Goal: Task Accomplishment & Management: Complete application form

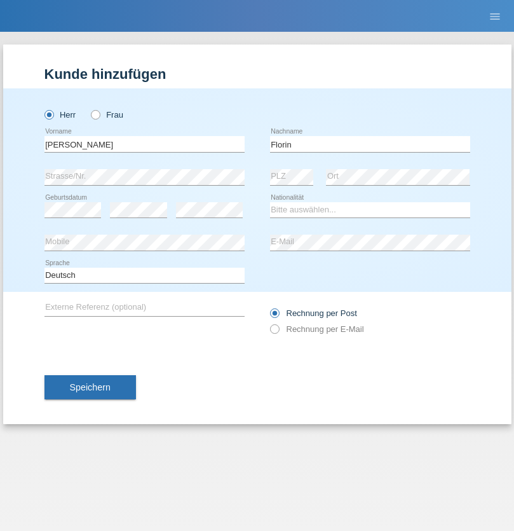
type input "Florin"
select select "RO"
select select "C"
select select "29"
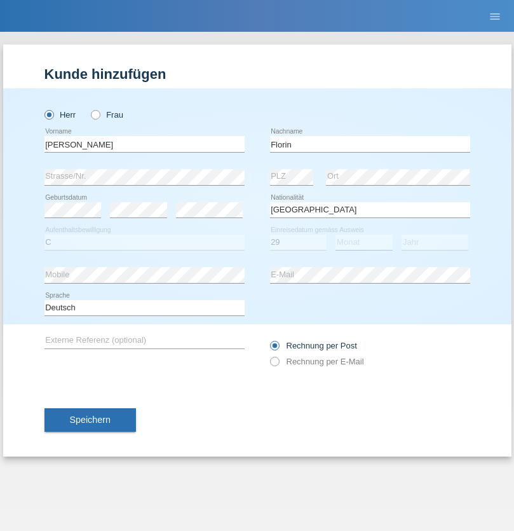
select select "02"
select select "2021"
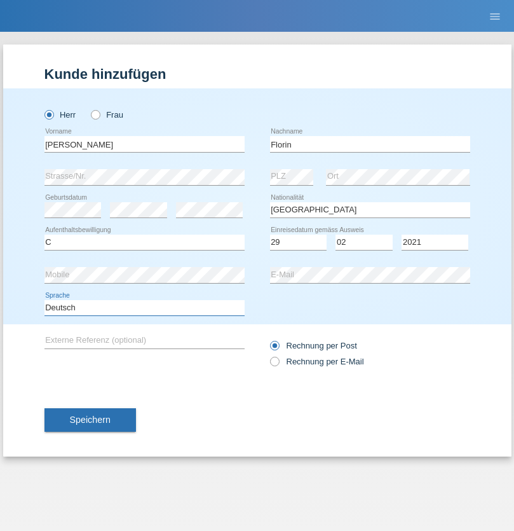
select select "en"
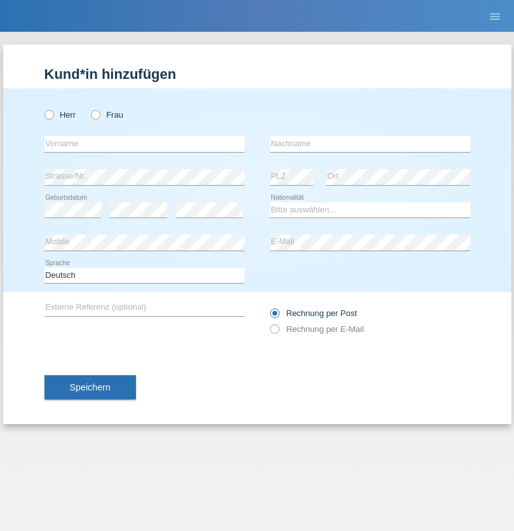
radio input "true"
click at [144, 144] on input "text" at bounding box center [144, 144] width 200 height 16
type input "[PERSON_NAME]"
click at [370, 144] on input "text" at bounding box center [370, 144] width 200 height 16
type input "Krebs"
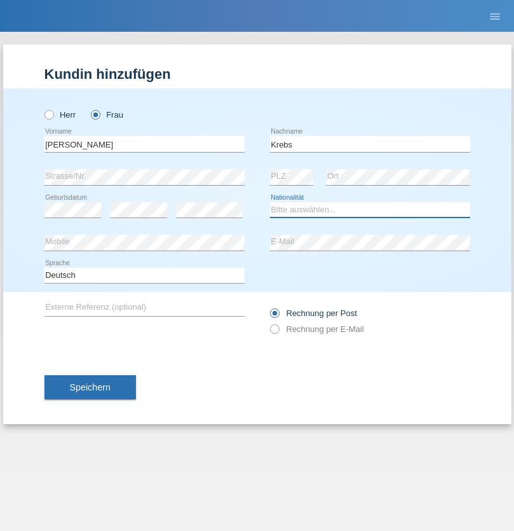
select select "CH"
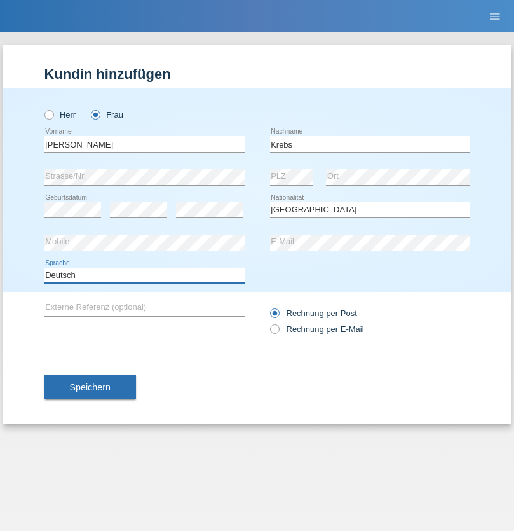
select select "en"
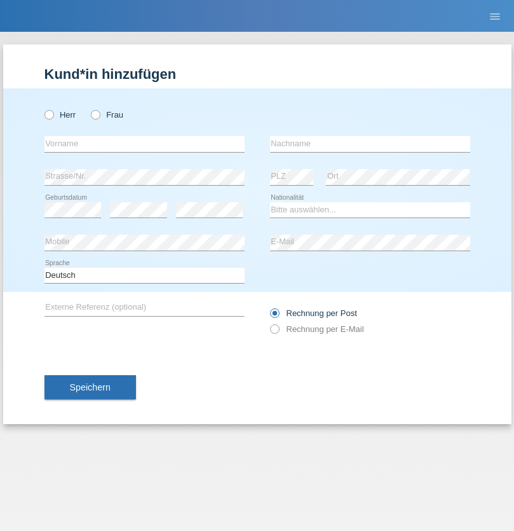
radio input "true"
click at [144, 144] on input "text" at bounding box center [144, 144] width 200 height 16
type input "Qovanaj"
click at [370, 144] on input "text" at bounding box center [370, 144] width 200 height 16
type input "Shaban"
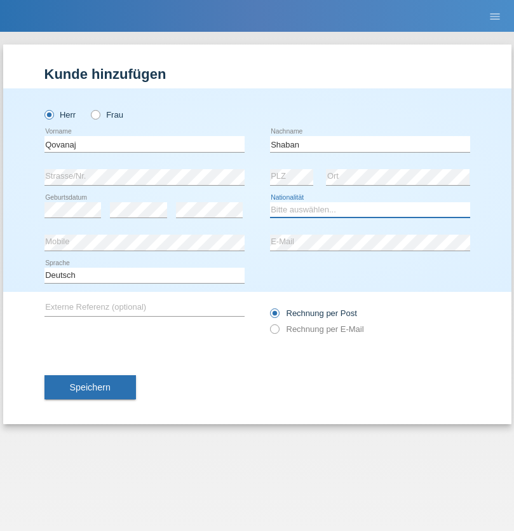
select select "CH"
radio input "true"
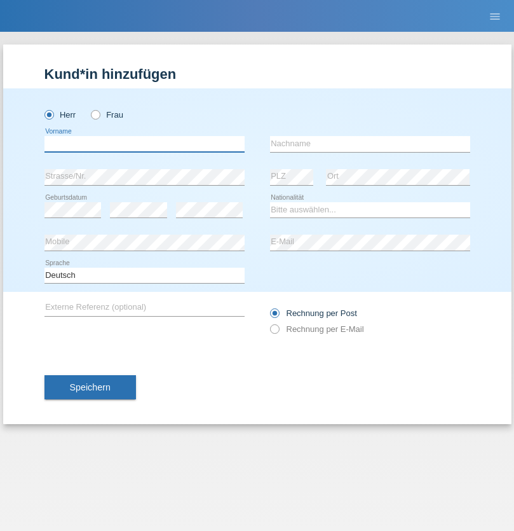
click at [144, 144] on input "text" at bounding box center [144, 144] width 200 height 16
type input "Mika"
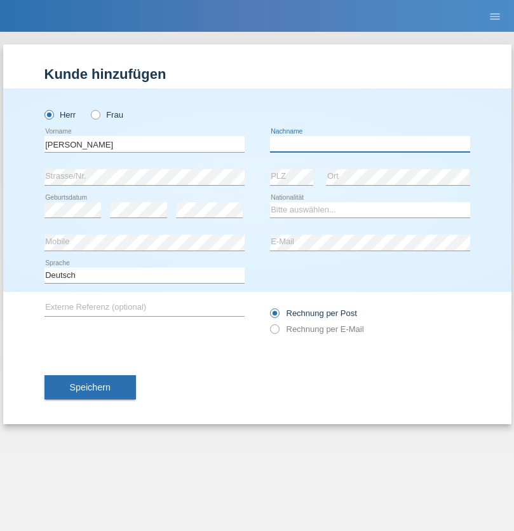
click at [370, 144] on input "text" at bounding box center [370, 144] width 200 height 16
type input "Weyel"
select select "DE"
select select "C"
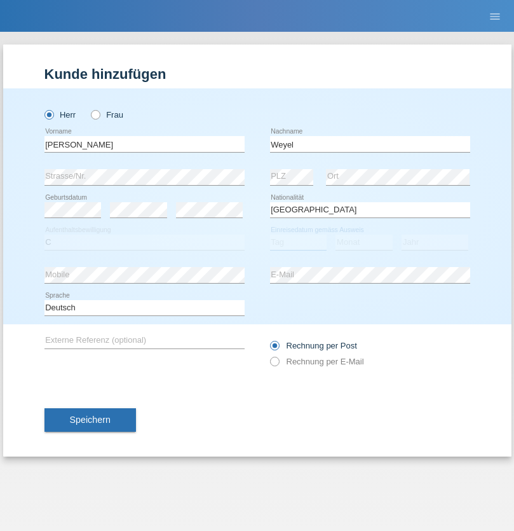
select select "17"
select select "01"
select select "2002"
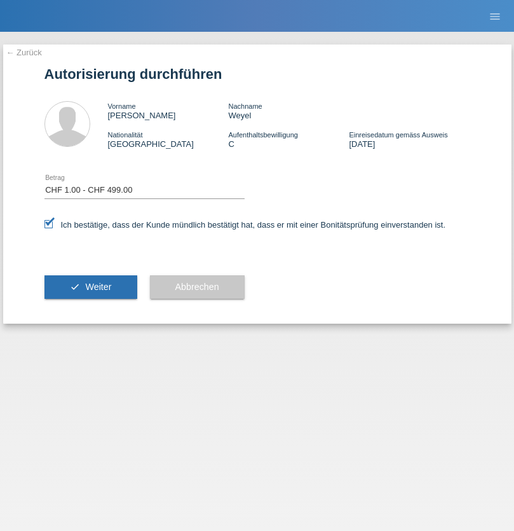
select select "1"
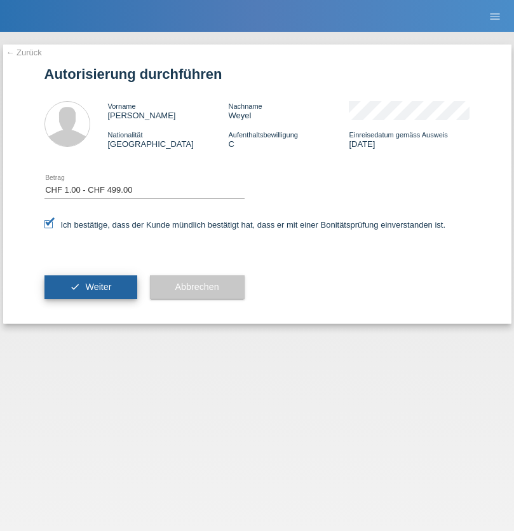
click at [90, 287] on span "Weiter" at bounding box center [98, 287] width 26 height 10
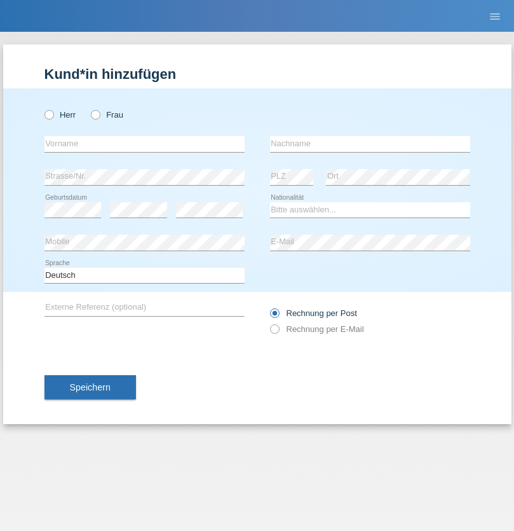
radio input "true"
click at [144, 144] on input "text" at bounding box center [144, 144] width 200 height 16
type input "Nadin"
click at [370, 144] on input "text" at bounding box center [370, 144] width 200 height 16
type input "Ido"
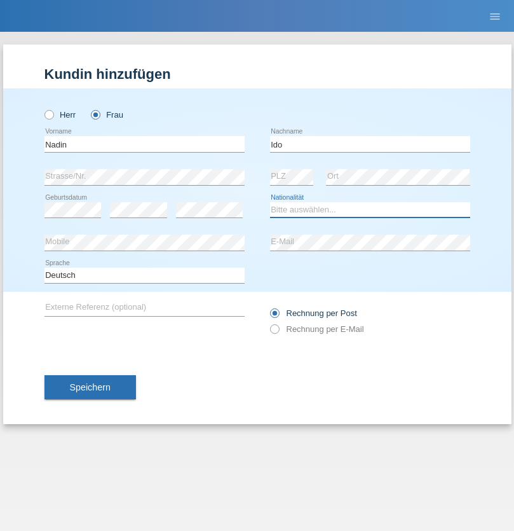
select select "CH"
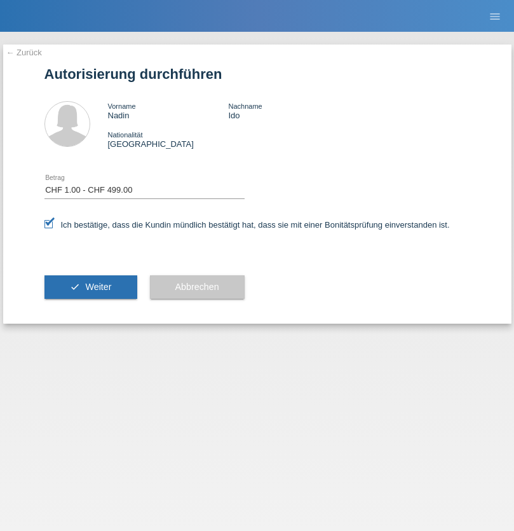
select select "1"
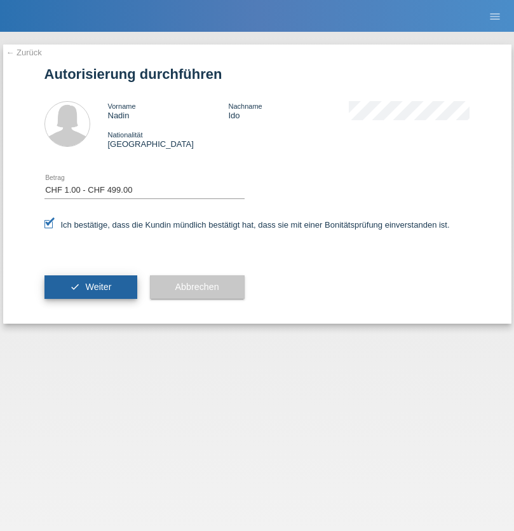
click at [90, 287] on span "Weiter" at bounding box center [98, 287] width 26 height 10
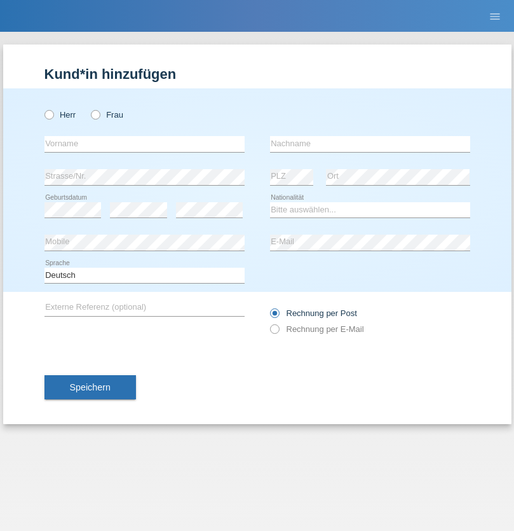
radio input "true"
click at [144, 144] on input "text" at bounding box center [144, 144] width 200 height 16
type input "Marco"
click at [370, 144] on input "text" at bounding box center [370, 144] width 200 height 16
type input "Weinlein"
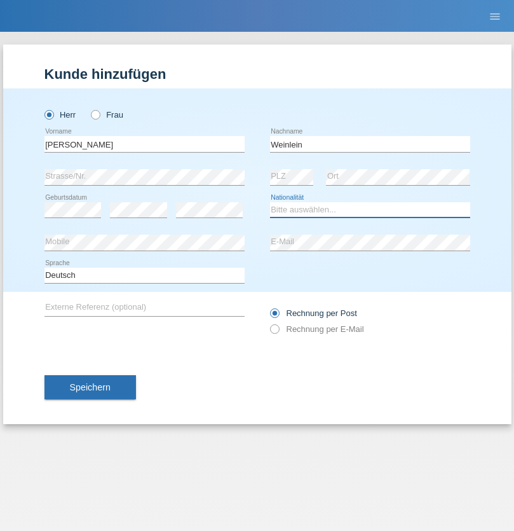
select select "CH"
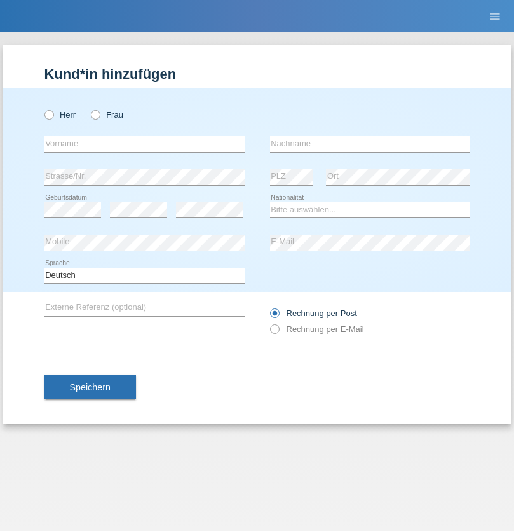
radio input "true"
click at [144, 144] on input "text" at bounding box center [144, 144] width 200 height 16
type input "Jashari lmeri"
click at [370, 144] on input "text" at bounding box center [370, 144] width 200 height 16
type input "Rabije"
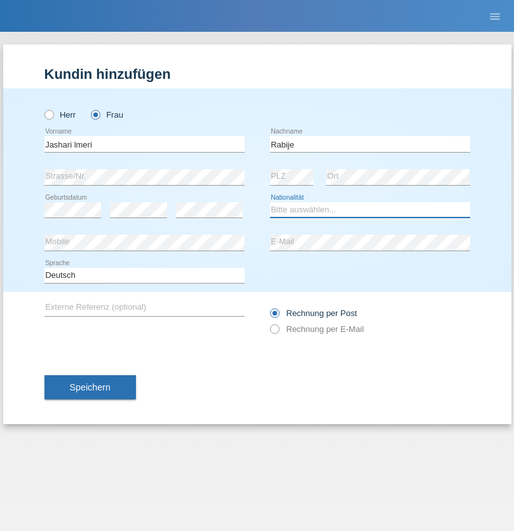
select select "CH"
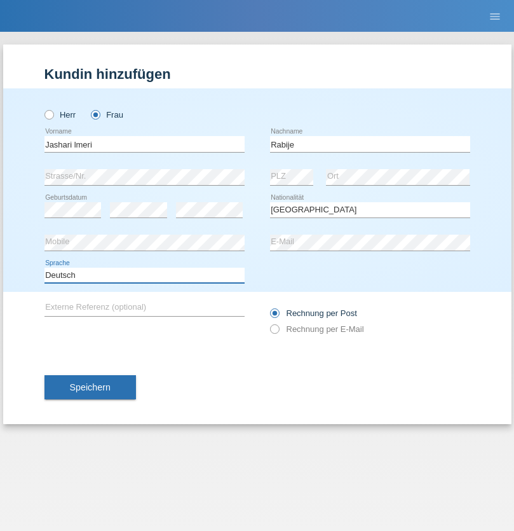
select select "en"
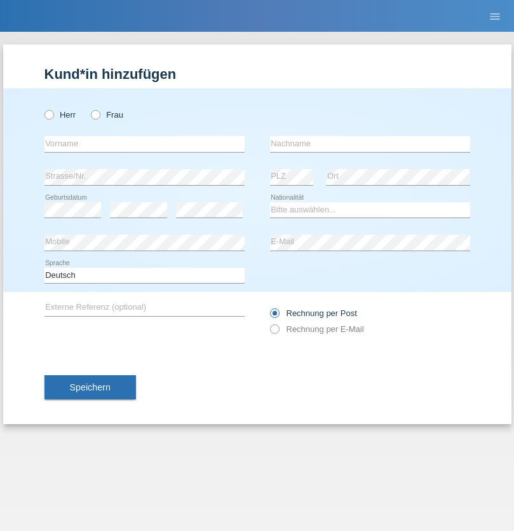
radio input "true"
click at [144, 144] on input "text" at bounding box center [144, 144] width 200 height 16
type input "firat"
click at [370, 144] on input "text" at bounding box center [370, 144] width 200 height 16
type input "kara"
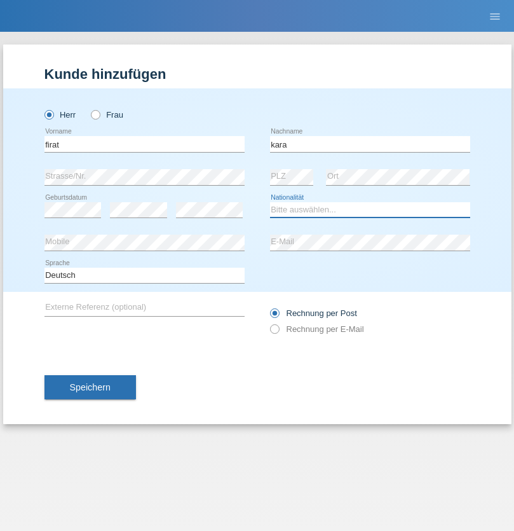
select select "CH"
radio input "true"
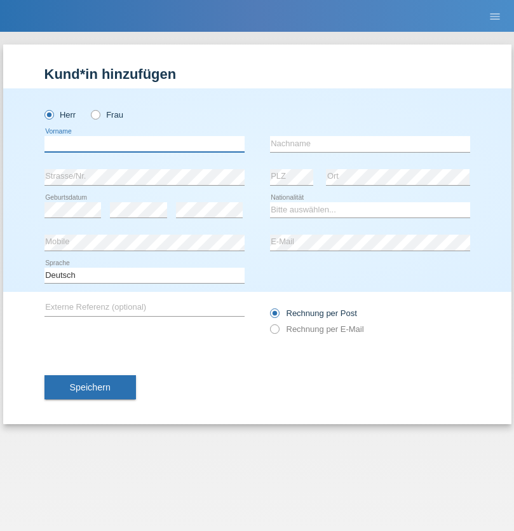
click at [144, 144] on input "text" at bounding box center [144, 144] width 200 height 16
type input "Gigov"
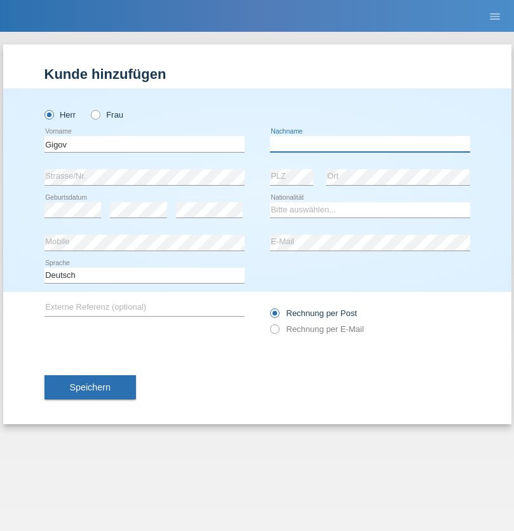
click at [370, 144] on input "text" at bounding box center [370, 144] width 200 height 16
type input "Zhan"
select select "BG"
select select "C"
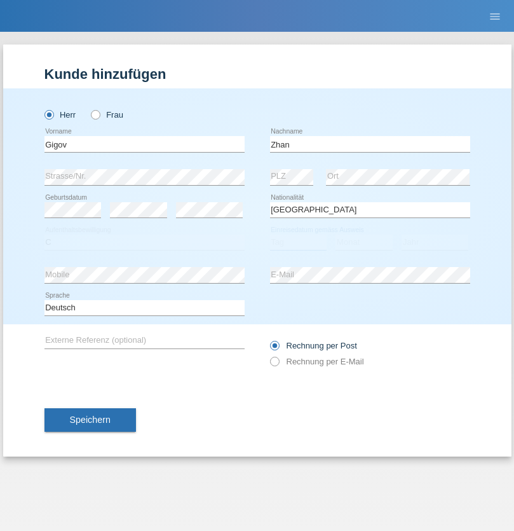
select select "23"
select select "10"
select select "2021"
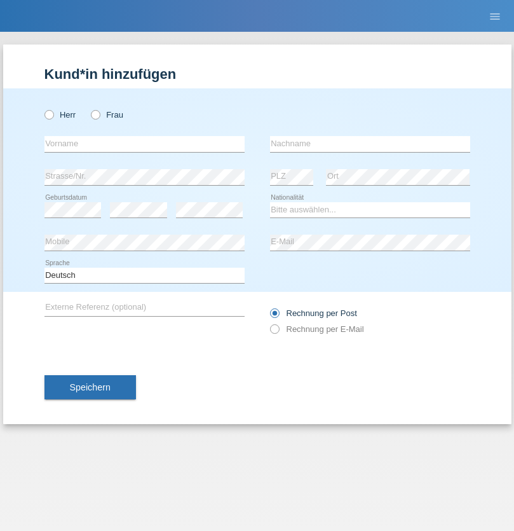
radio input "true"
click at [144, 144] on input "text" at bounding box center [144, 144] width 200 height 16
type input "Amand"
click at [370, 144] on input "text" at bounding box center [370, 144] width 200 height 16
type input "Pires"
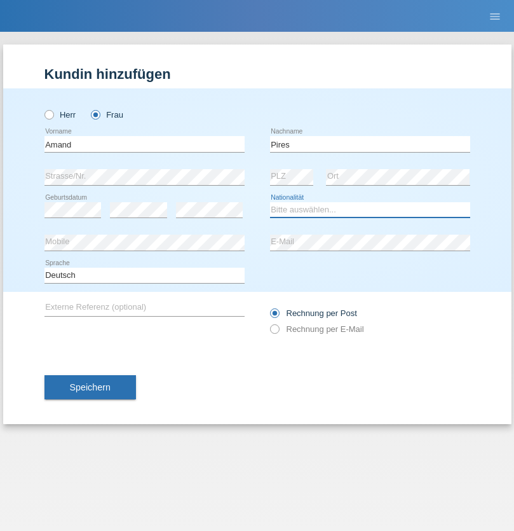
select select "CH"
radio input "true"
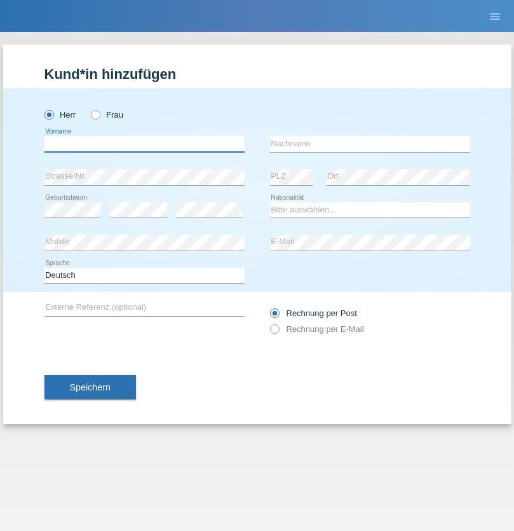
click at [144, 144] on input "text" at bounding box center [144, 144] width 200 height 16
type input "[PERSON_NAME]"
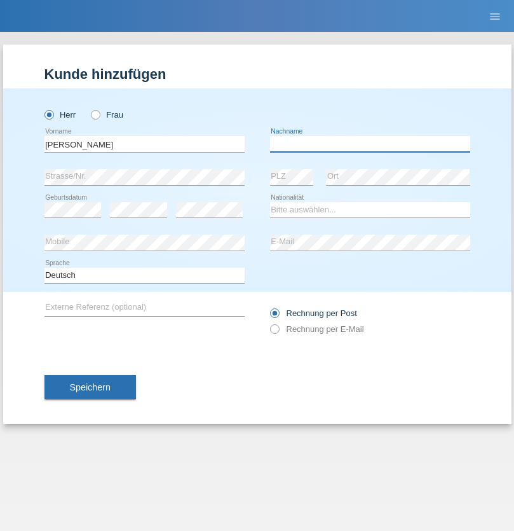
click at [370, 144] on input "text" at bounding box center [370, 144] width 200 height 16
type input "Saidi"
select select "CH"
radio input "true"
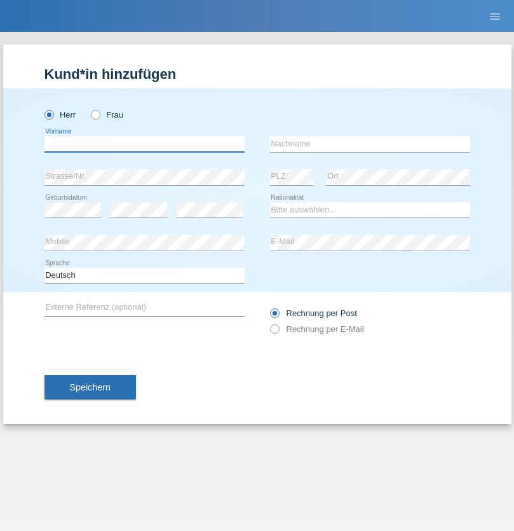
click at [144, 144] on input "text" at bounding box center [144, 144] width 200 height 16
type input "Matusa"
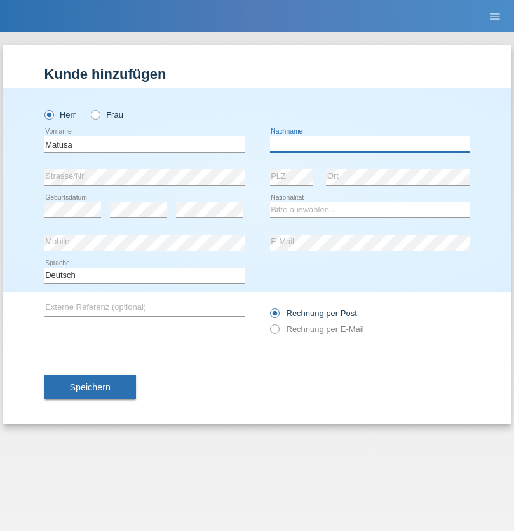
click at [370, 144] on input "text" at bounding box center [370, 144] width 200 height 16
type input "[PERSON_NAME]"
select select "OM"
select select "C"
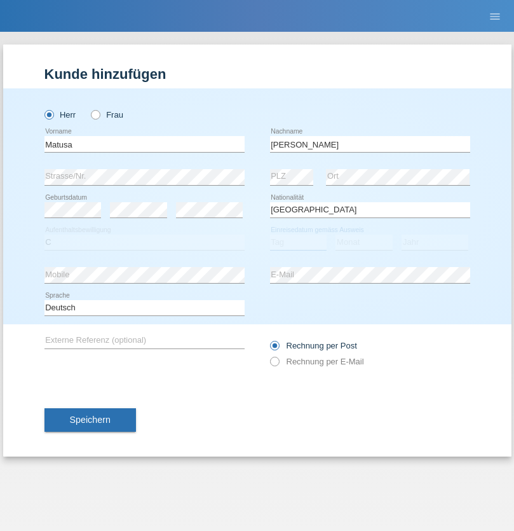
select select "01"
select select "06"
select select "2016"
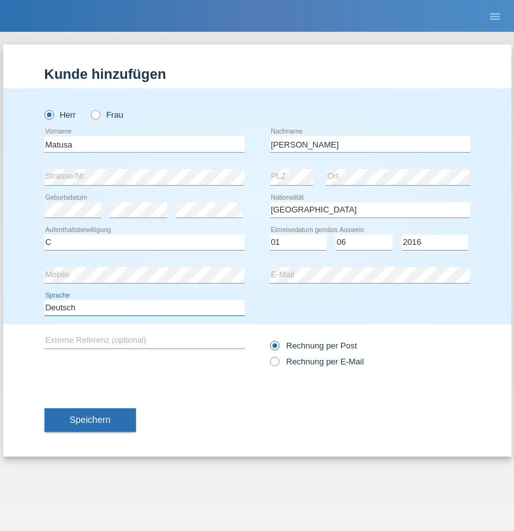
select select "en"
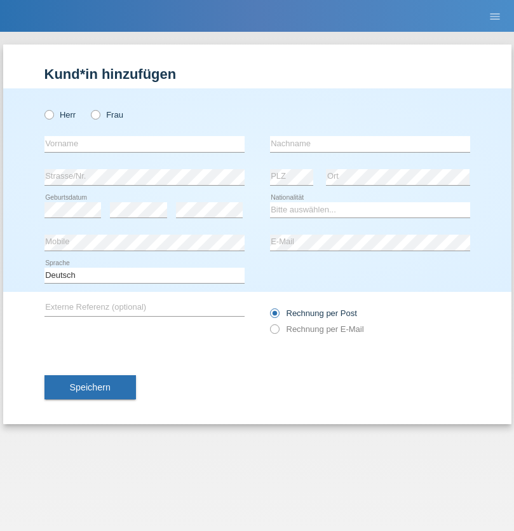
radio input "true"
click at [144, 144] on input "text" at bounding box center [144, 144] width 200 height 16
type input "Edinson Maurício"
click at [370, 144] on input "text" at bounding box center [370, 144] width 200 height 16
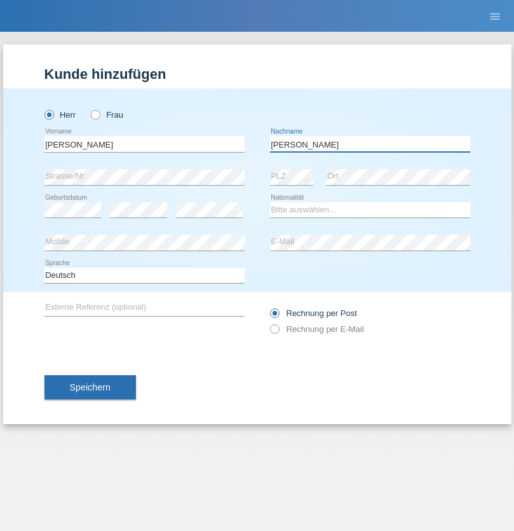
type input "Branquinho Alexander"
select select "PT"
select select "C"
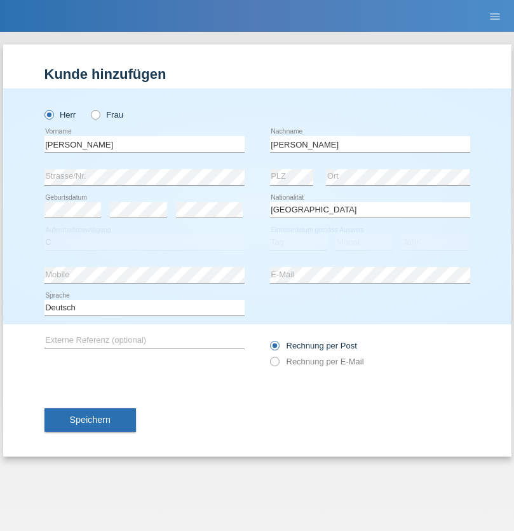
select select "23"
select select "08"
select select "2021"
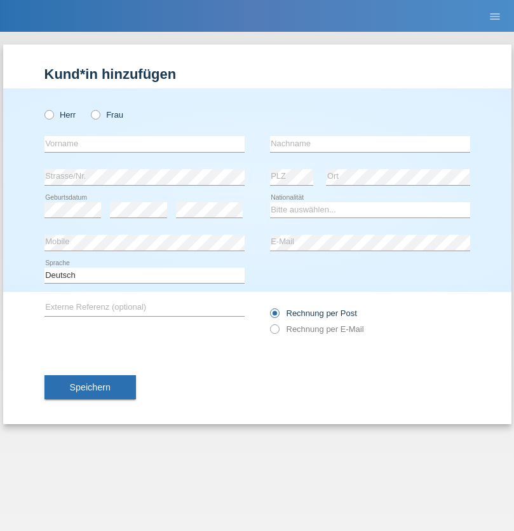
radio input "true"
click at [144, 144] on input "text" at bounding box center [144, 144] width 200 height 16
type input "[PERSON_NAME]"
click at [370, 144] on input "text" at bounding box center [370, 144] width 200 height 16
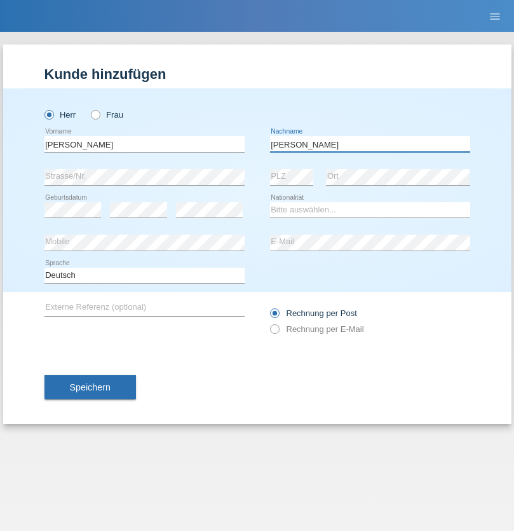
type input "[PERSON_NAME]"
select select "CH"
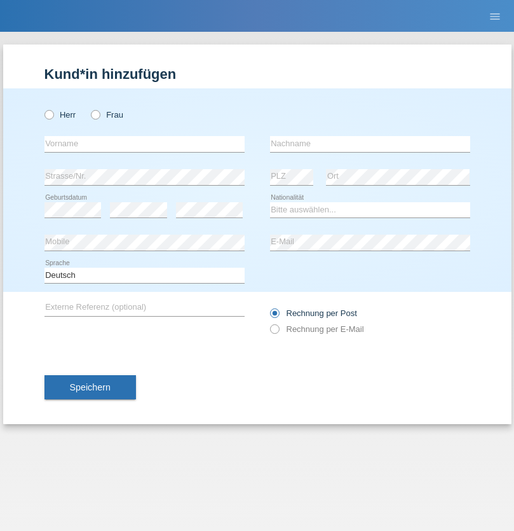
radio input "true"
click at [144, 144] on input "text" at bounding box center [144, 144] width 200 height 16
type input "Szilvia"
click at [370, 144] on input "text" at bounding box center [370, 144] width 200 height 16
type input "Olakh"
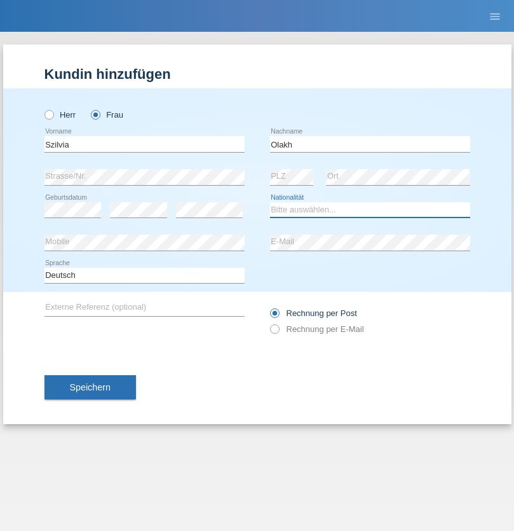
select select "UA"
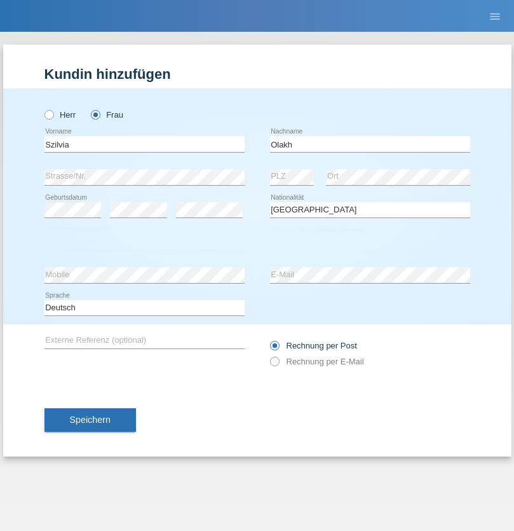
select select "C"
select select "14"
select select "09"
select select "2021"
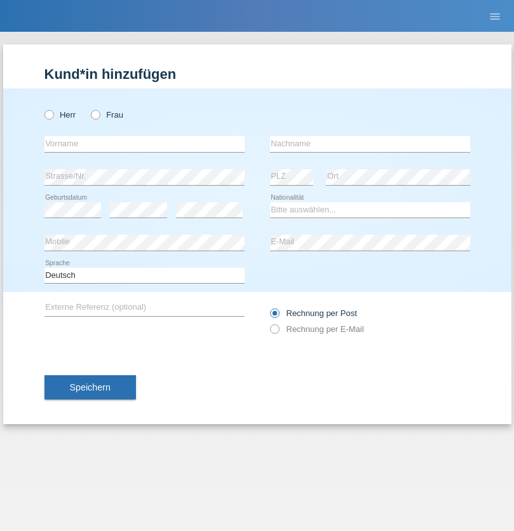
radio input "true"
click at [144, 144] on input "text" at bounding box center [144, 144] width 200 height 16
type input "Asrit"
click at [370, 144] on input "text" at bounding box center [370, 144] width 200 height 16
type input "Kupa"
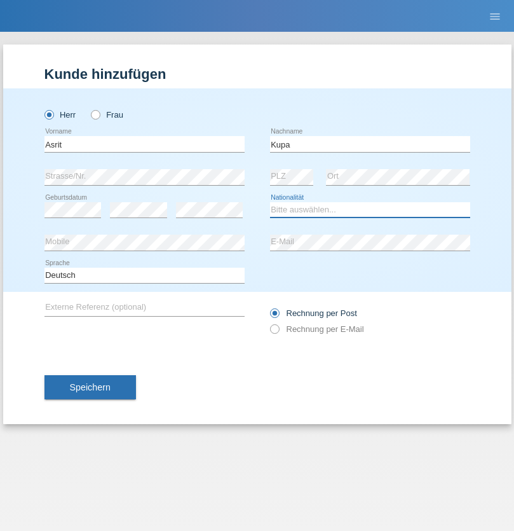
select select "MK"
select select "C"
select select "27"
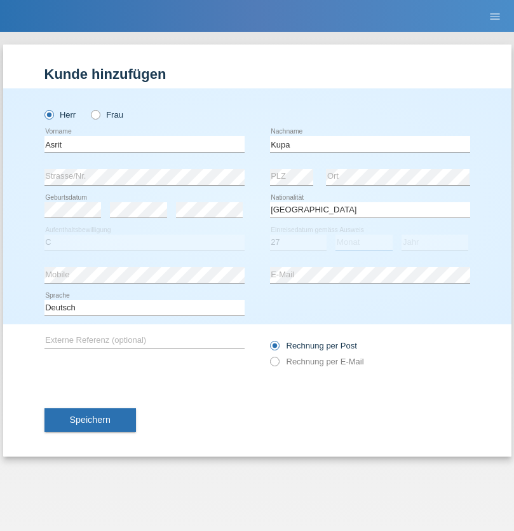
select select "05"
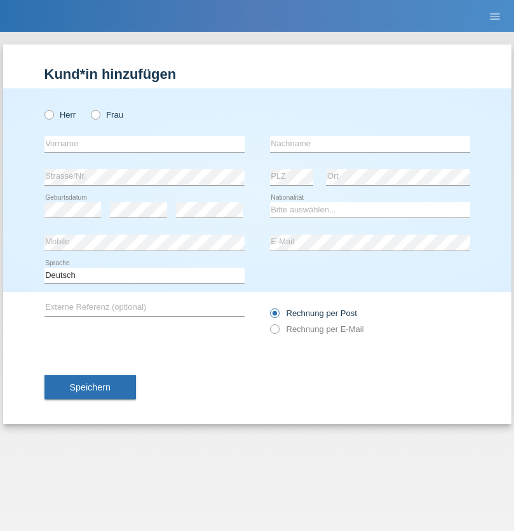
radio input "true"
click at [144, 144] on input "text" at bounding box center [144, 144] width 200 height 16
type input "[PERSON_NAME]"
click at [370, 144] on input "text" at bounding box center [370, 144] width 200 height 16
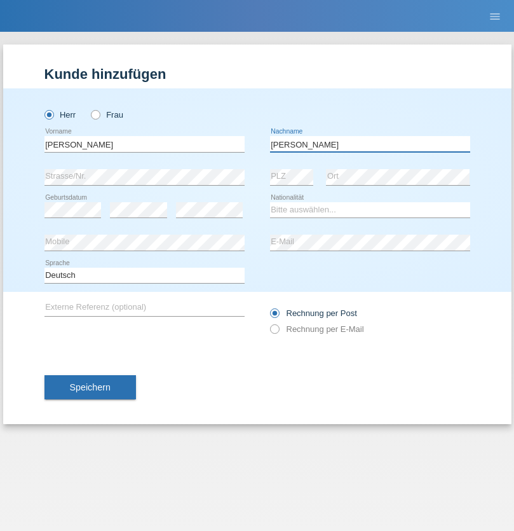
type input "[PERSON_NAME]"
select select "SY"
select select "C"
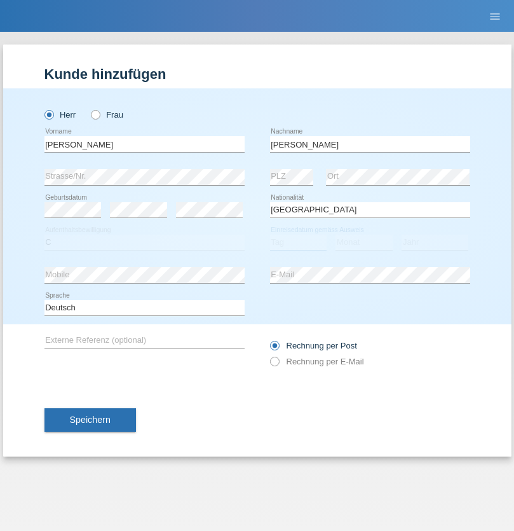
select select "14"
select select "09"
select select "2021"
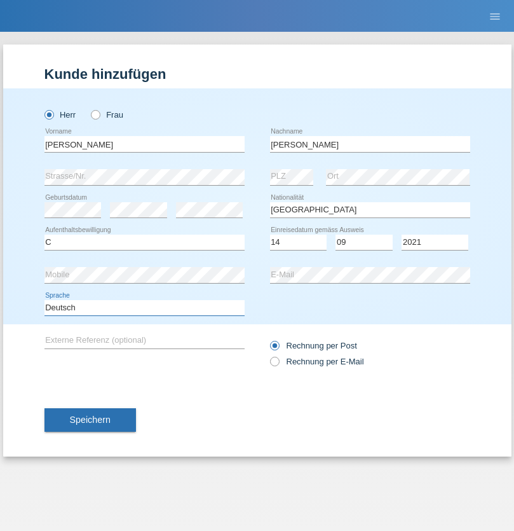
select select "en"
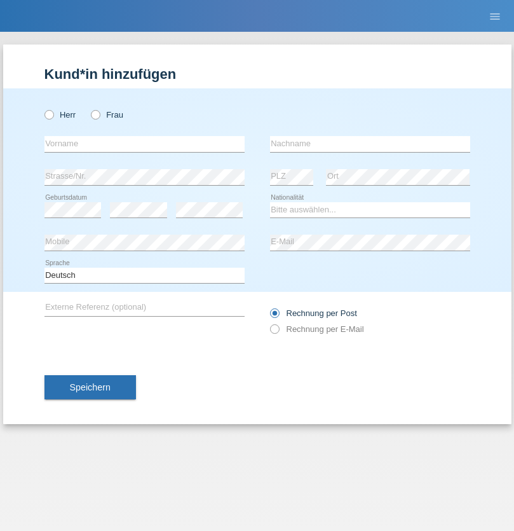
radio input "true"
select select "CH"
radio input "true"
click at [144, 144] on input "text" at bounding box center [144, 144] width 200 height 16
type input "[PERSON_NAME]"
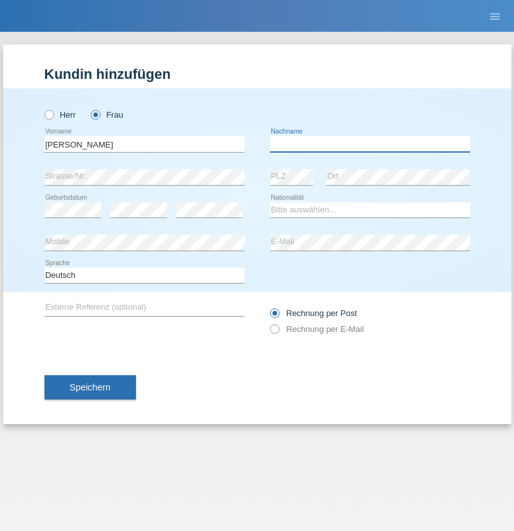
click at [370, 144] on input "text" at bounding box center [370, 144] width 200 height 16
type input "Bacic"
select select "CH"
